Goal: Find specific page/section: Find specific page/section

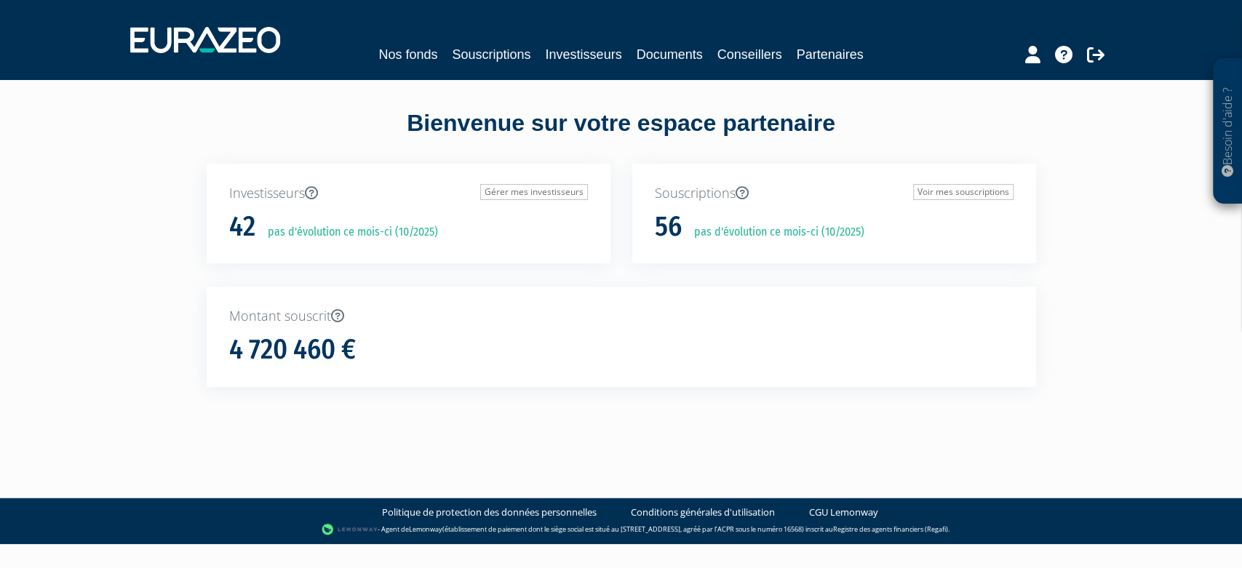
click at [410, 44] on div "Nos fonds Souscriptions Investisseurs Documents Conseillers Partenaires" at bounding box center [621, 40] width 1004 height 54
click at [667, 52] on link "Documents" at bounding box center [669, 54] width 66 height 20
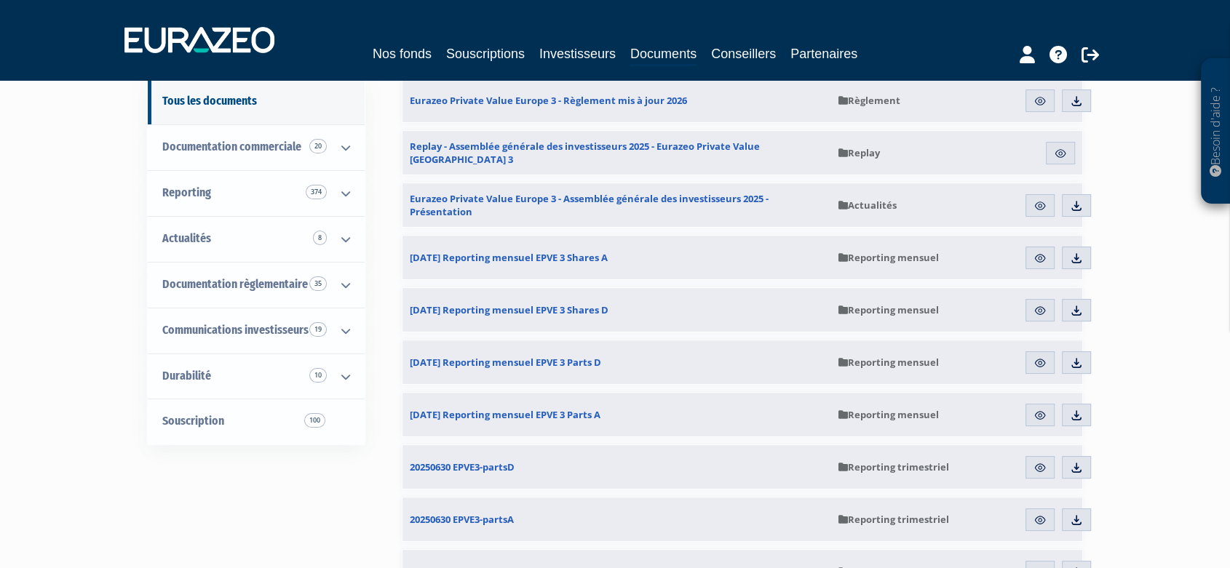
scroll to position [162, 0]
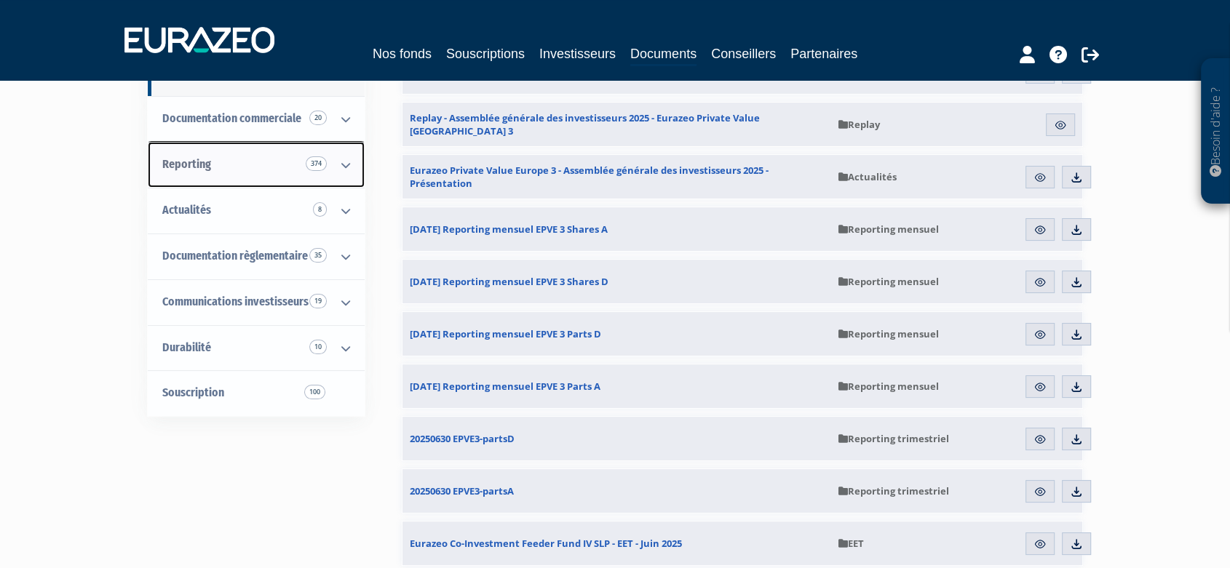
click at [347, 164] on icon at bounding box center [346, 165] width 38 height 45
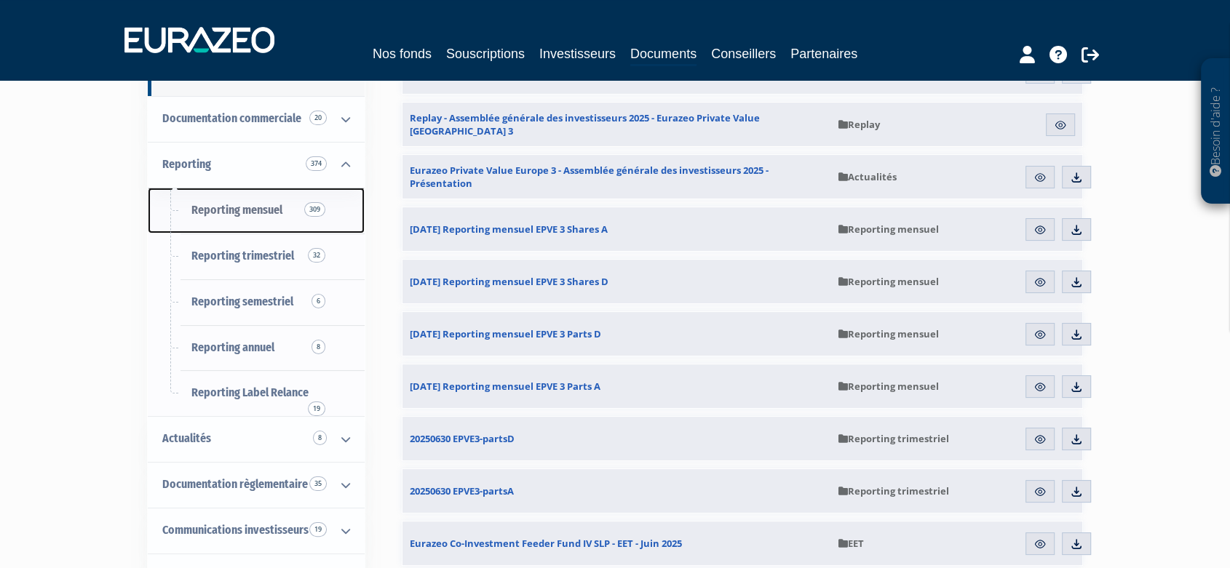
click at [274, 217] on span "Reporting mensuel 309" at bounding box center [236, 210] width 91 height 14
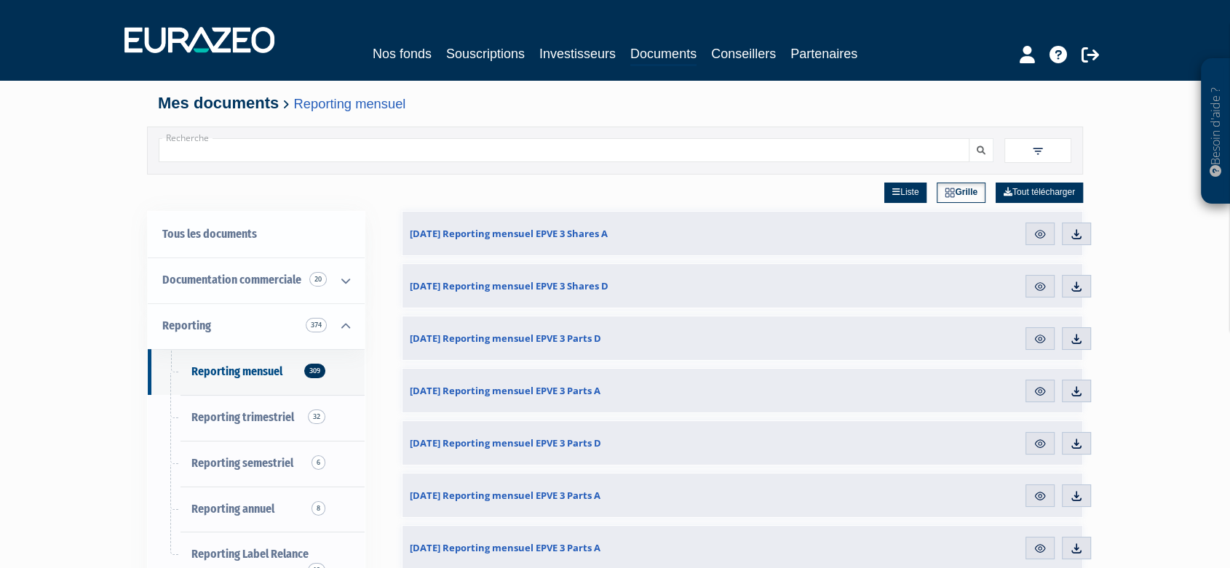
click at [306, 151] on input "Recherche" at bounding box center [564, 150] width 811 height 24
type input "EEC"
click at [969, 138] on button "submit" at bounding box center [981, 150] width 25 height 24
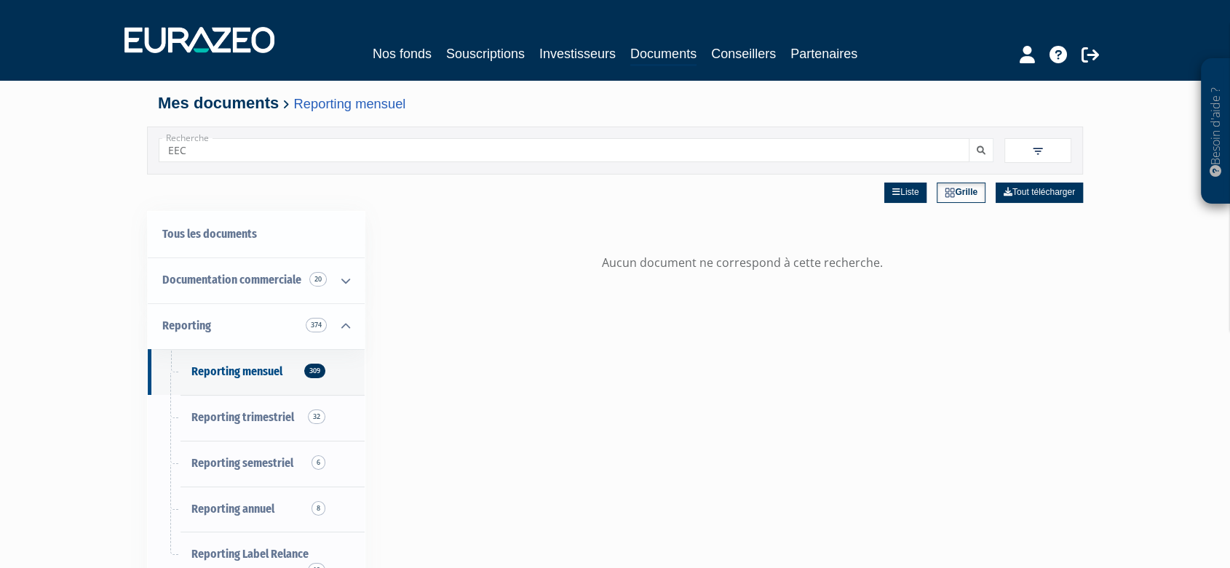
drag, startPoint x: 236, startPoint y: 148, endPoint x: 90, endPoint y: 143, distance: 145.6
click at [90, 143] on div "Besoin d'aide ? × J'ai besoin d'aide Si vous avez une question à propos du fonc…" at bounding box center [615, 428] width 1230 height 857
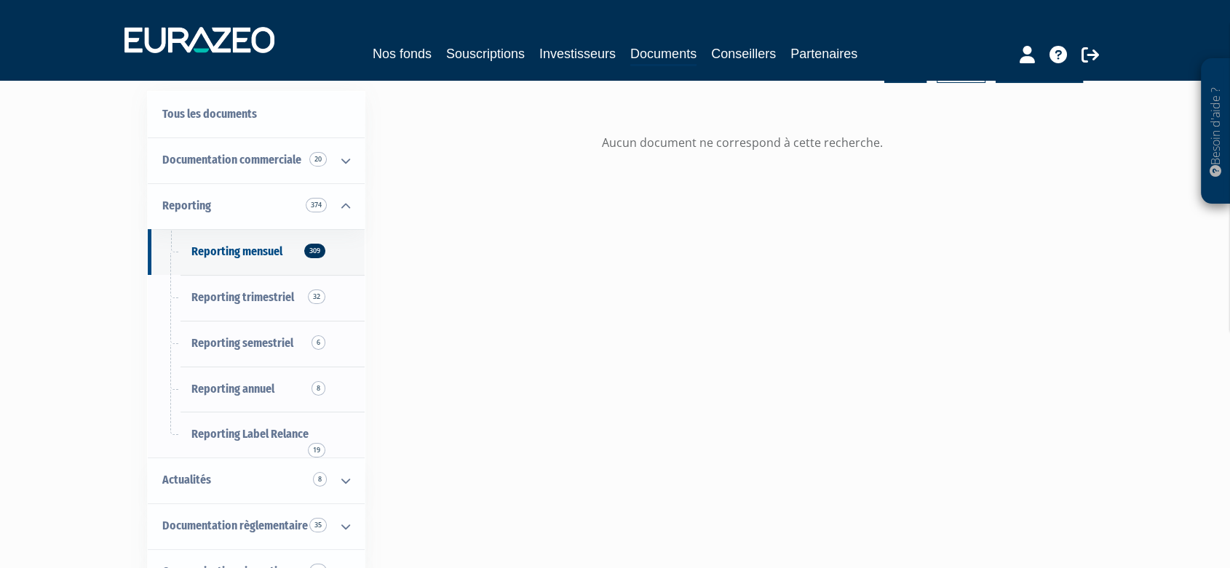
scroll to position [162, 0]
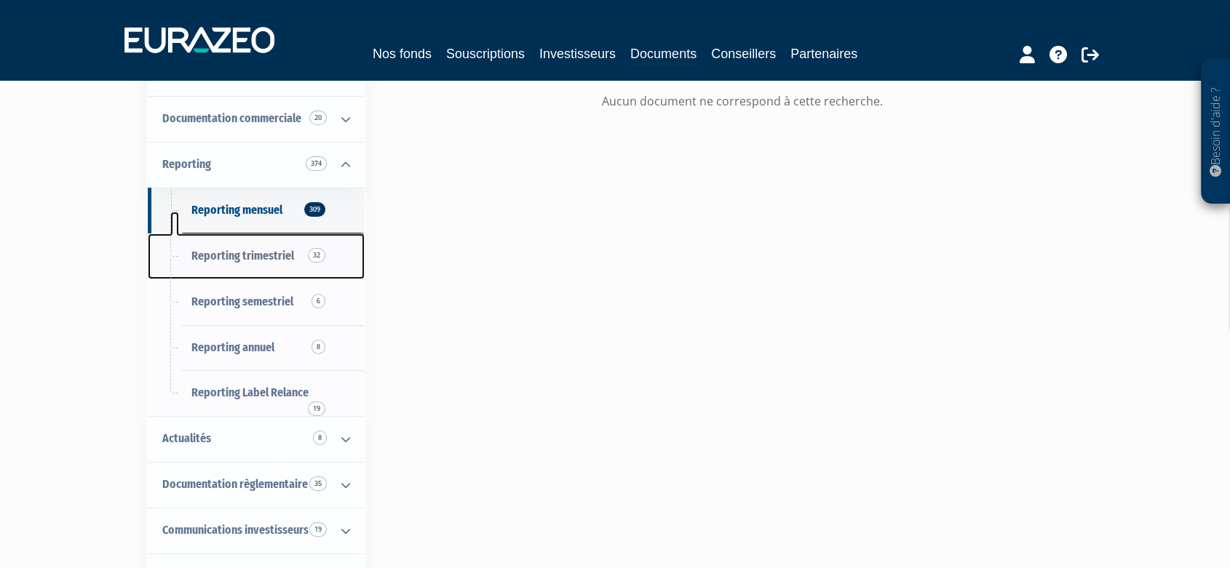
click at [328, 278] on link "Reporting trimestriel 32" at bounding box center [256, 257] width 217 height 46
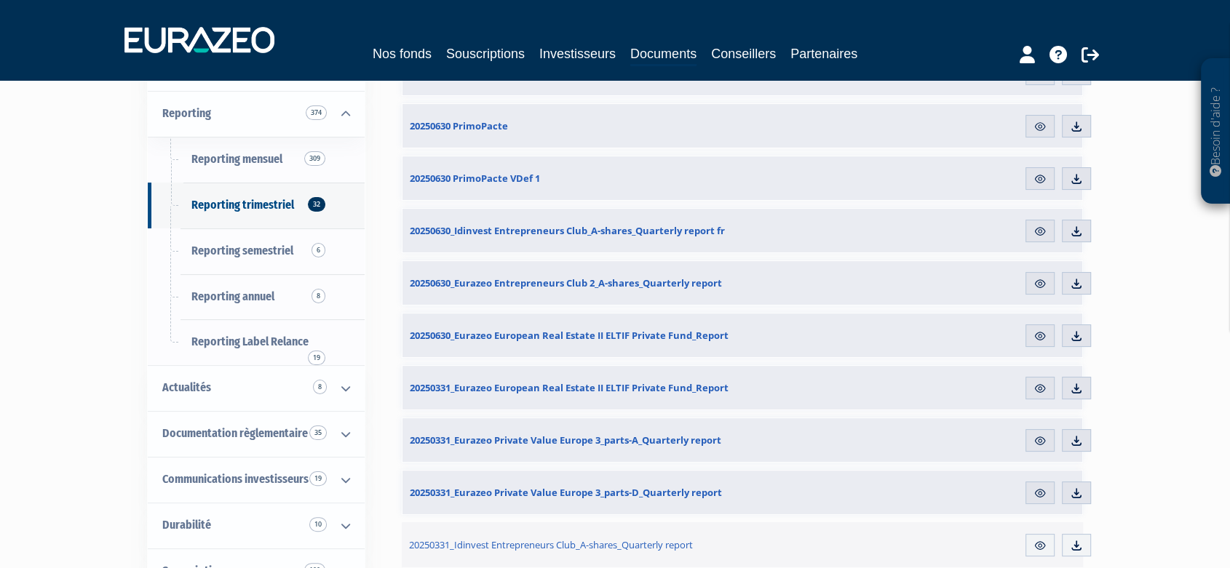
scroll to position [81, 0]
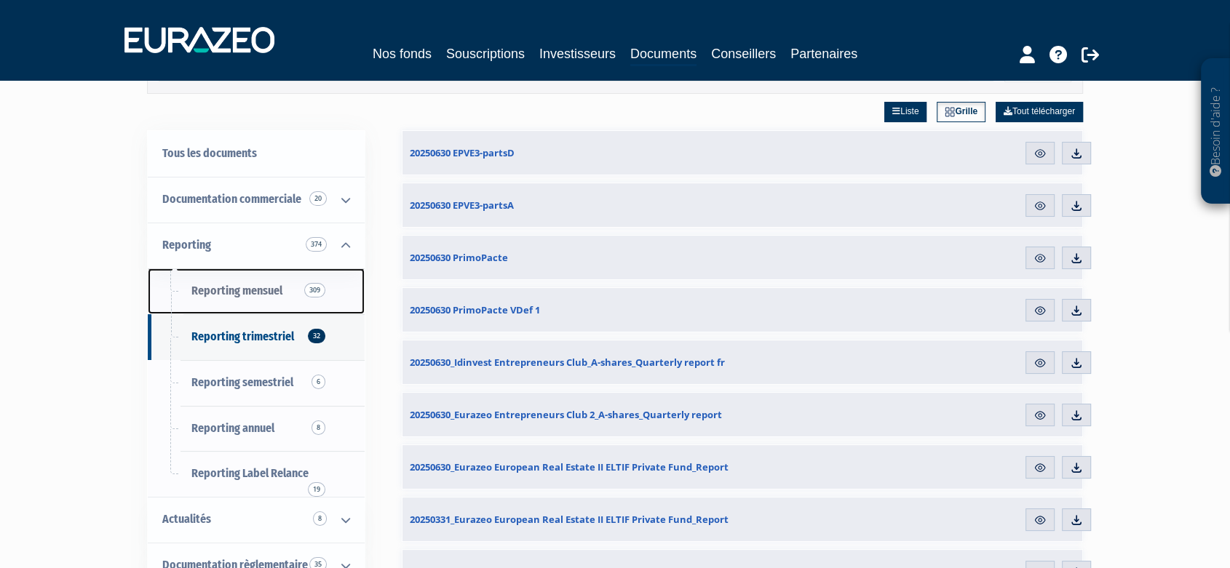
click at [251, 288] on span "Reporting mensuel 309" at bounding box center [236, 291] width 91 height 14
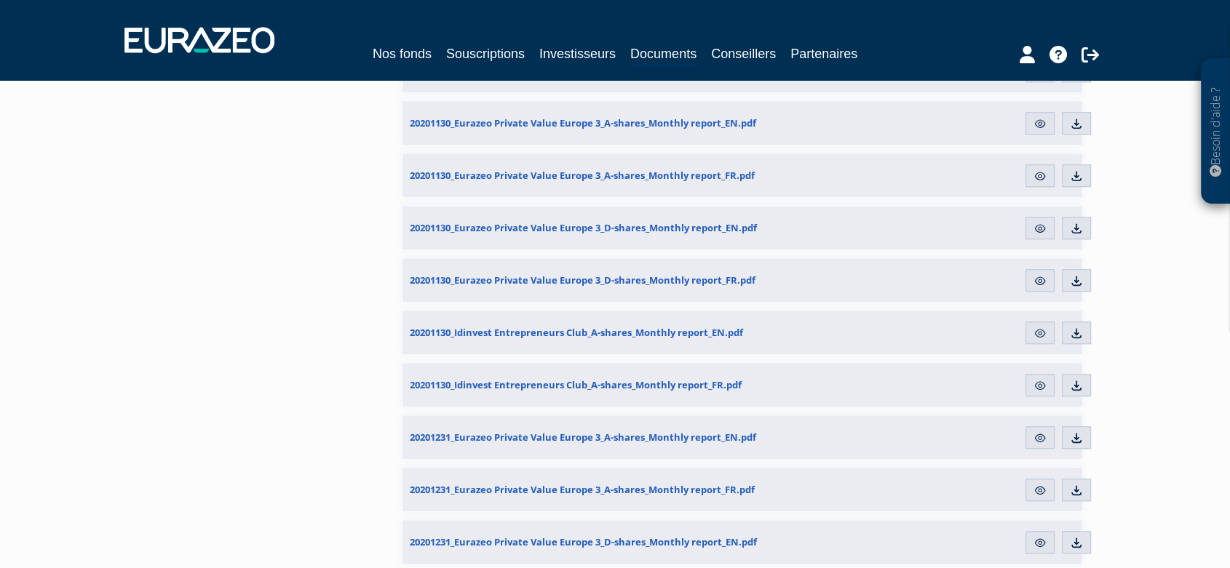
scroll to position [12695, 0]
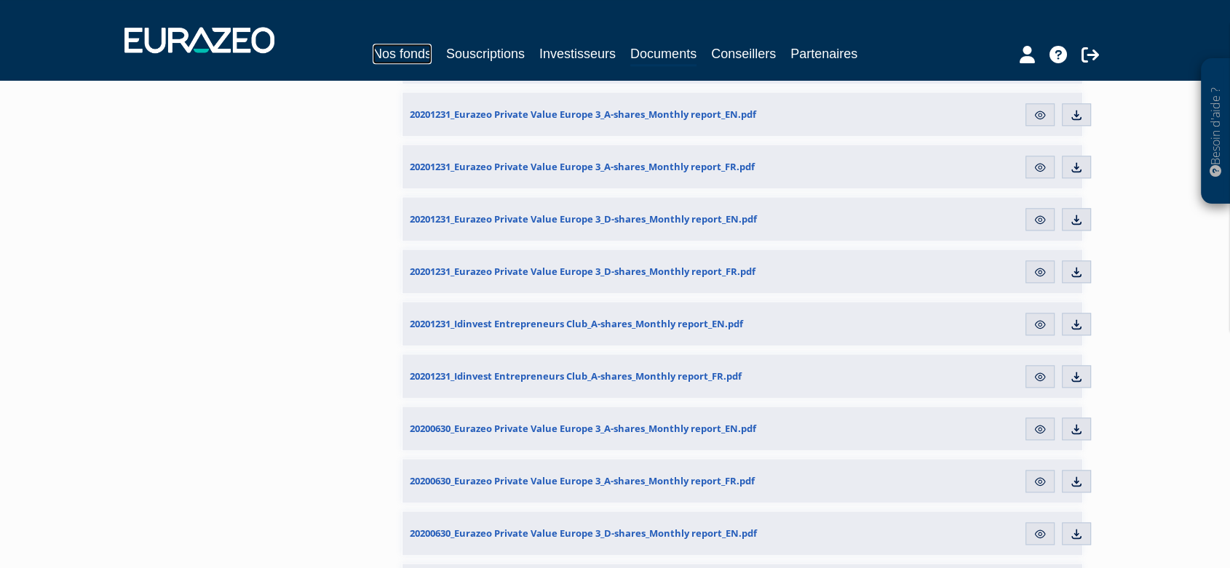
click at [416, 55] on link "Nos fonds" at bounding box center [402, 54] width 59 height 20
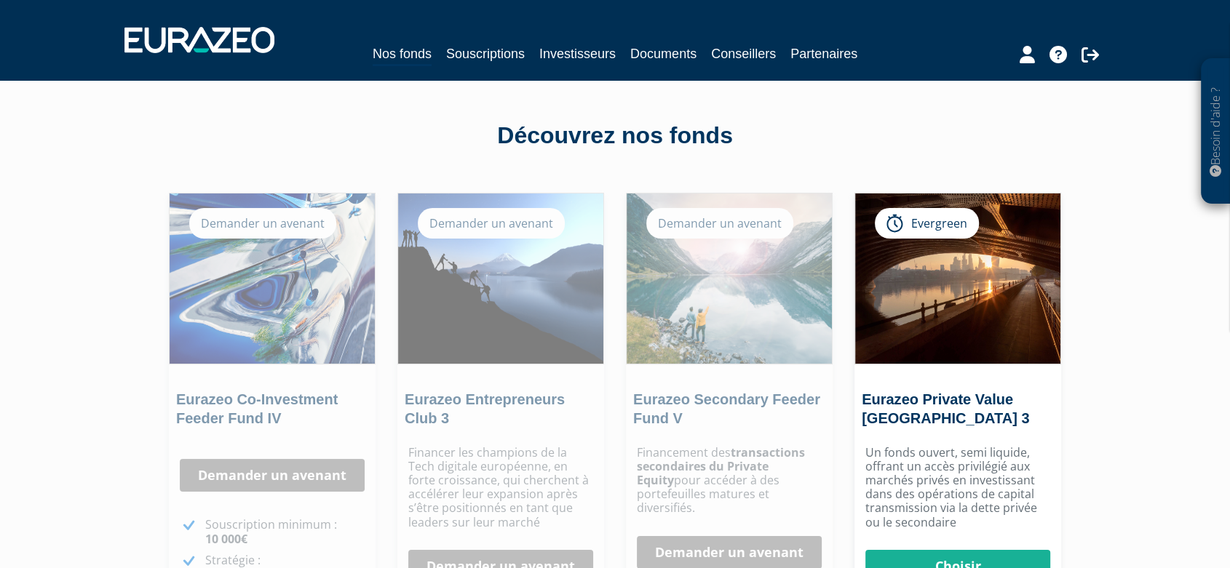
click at [489, 223] on div "Demander un avenant" at bounding box center [491, 223] width 147 height 31
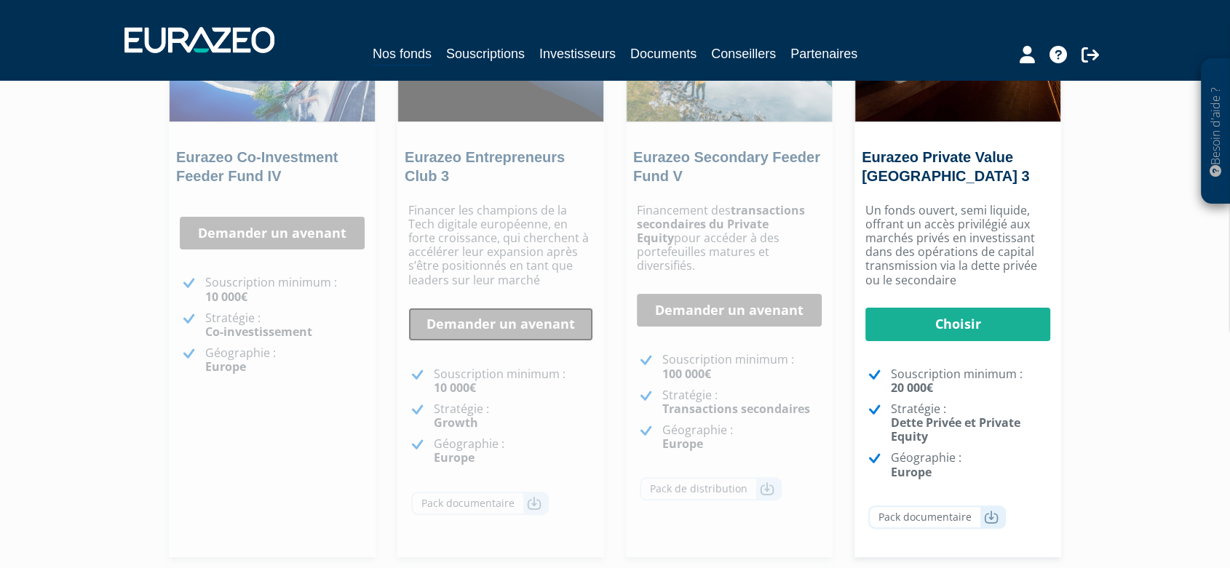
click at [512, 322] on link "Demander un avenant" at bounding box center [500, 324] width 185 height 33
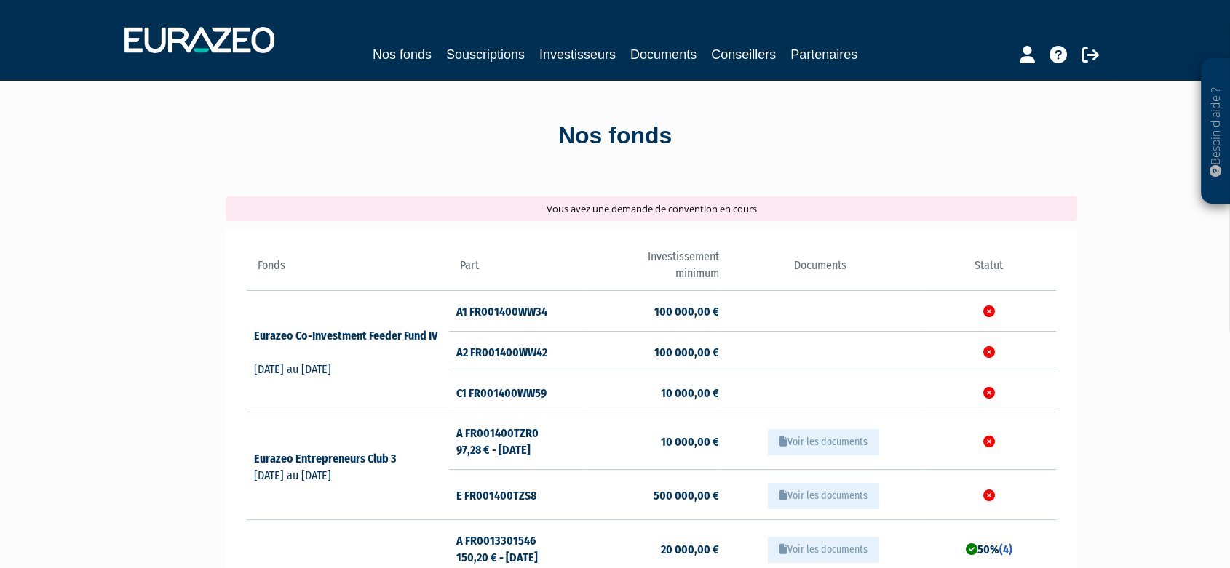
click at [621, 212] on div "Vous avez une demande de convention en cours" at bounding box center [651, 208] width 851 height 25
click at [622, 212] on div "Vous avez une demande de convention en cours" at bounding box center [651, 208] width 851 height 25
click at [602, 299] on td "100 000,00 €" at bounding box center [651, 310] width 135 height 41
click at [398, 64] on link "Nos fonds" at bounding box center [402, 54] width 59 height 20
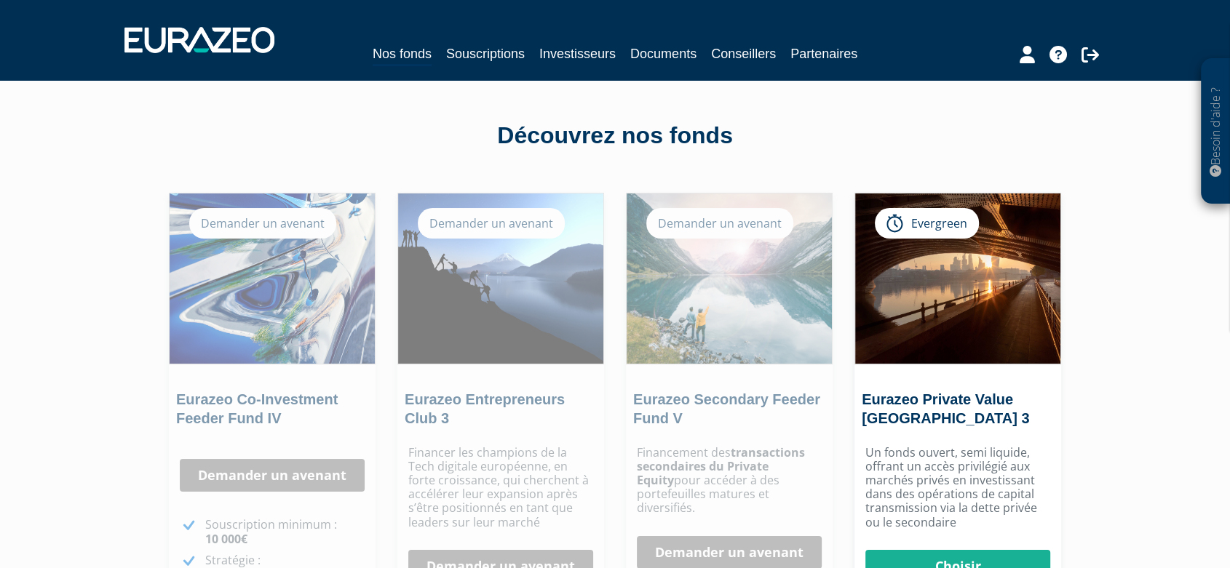
click at [518, 222] on div "Demander un avenant" at bounding box center [491, 223] width 147 height 31
click at [499, 223] on div "Demander un avenant" at bounding box center [491, 223] width 147 height 31
